Goal: Information Seeking & Learning: Understand process/instructions

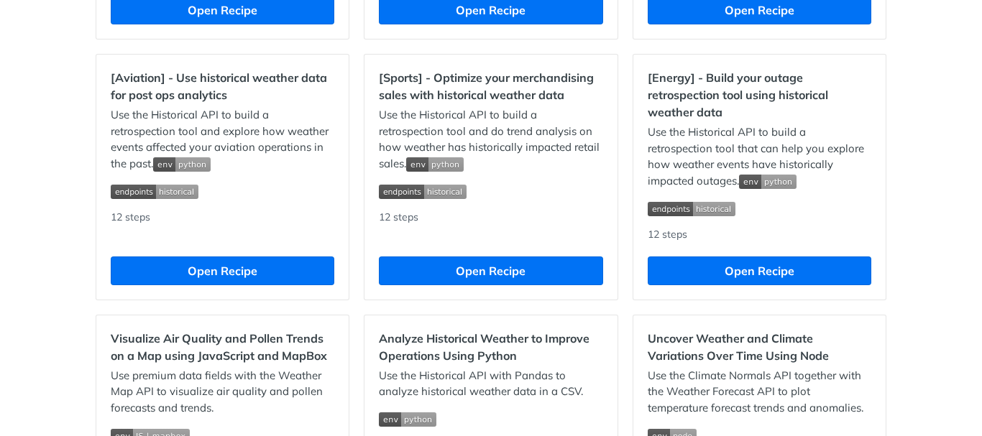
scroll to position [1265, 0]
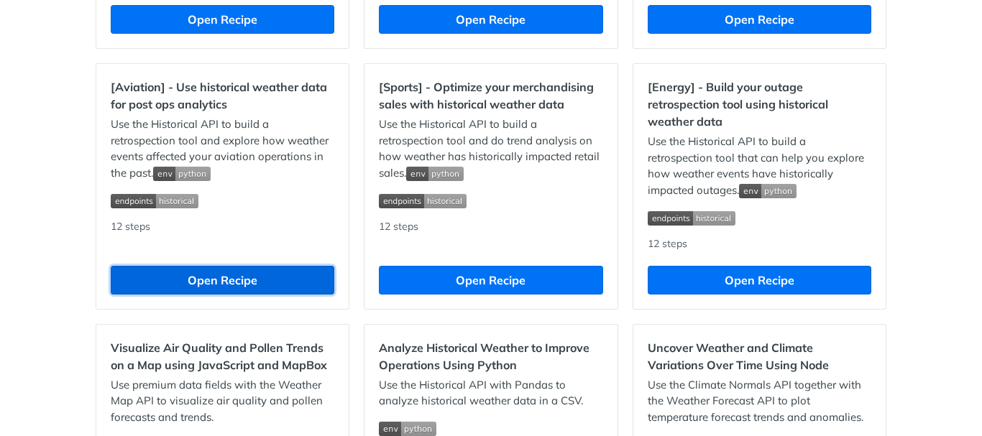
click at [219, 293] on button "Open Recipe" at bounding box center [223, 280] width 224 height 29
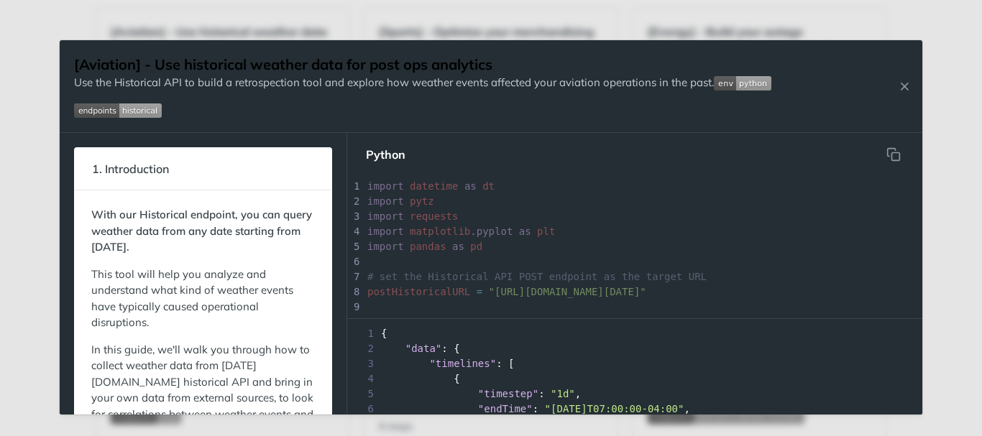
scroll to position [1351, 0]
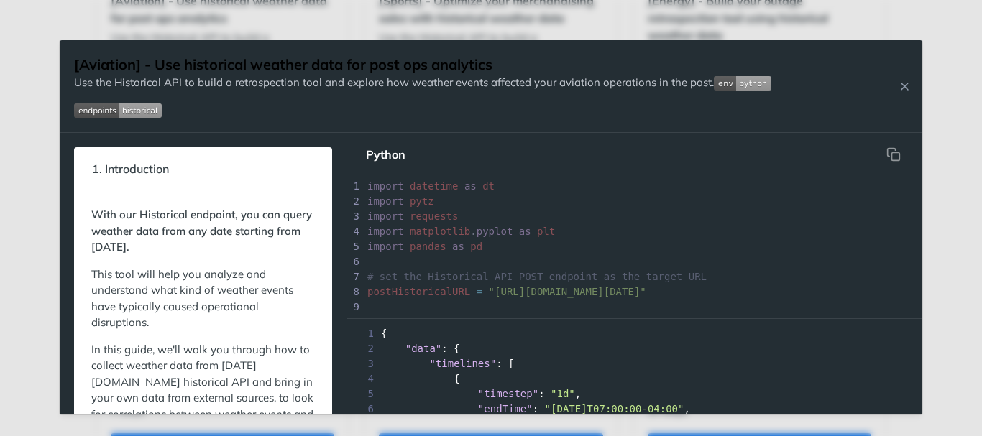
click at [909, 365] on div "3 "timelines" : [" at bounding box center [634, 364] width 575 height 15
click at [902, 88] on icon "Close Recipe" at bounding box center [904, 86] width 13 height 13
